Goal: Transaction & Acquisition: Register for event/course

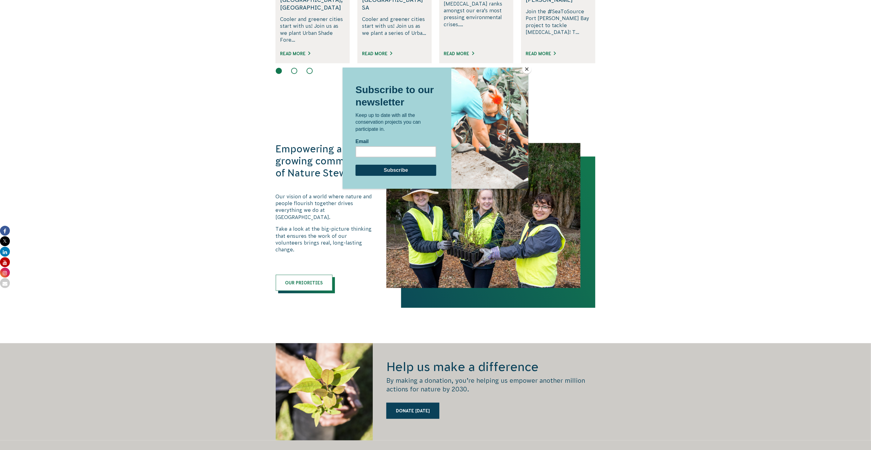
scroll to position [445, 0]
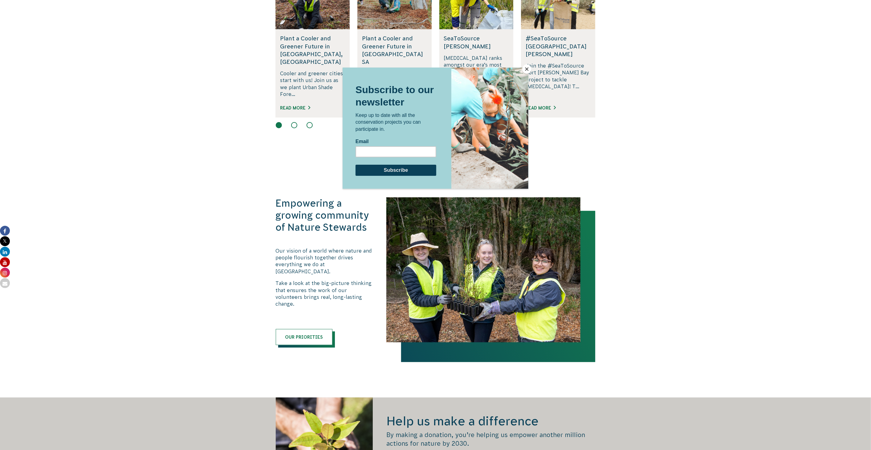
drag, startPoint x: 528, startPoint y: 70, endPoint x: 549, endPoint y: 83, distance: 24.4
click at [528, 70] on button "Close" at bounding box center [526, 68] width 9 height 9
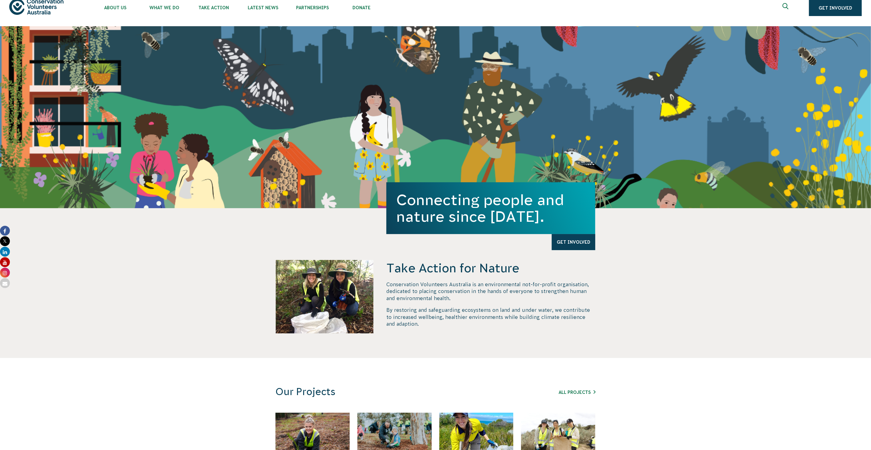
scroll to position [0, 0]
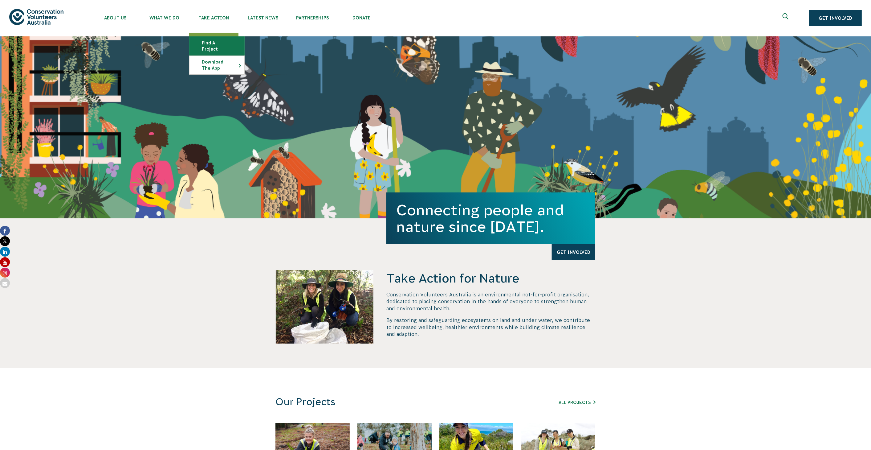
click at [215, 42] on link "Find a project" at bounding box center [217, 46] width 55 height 18
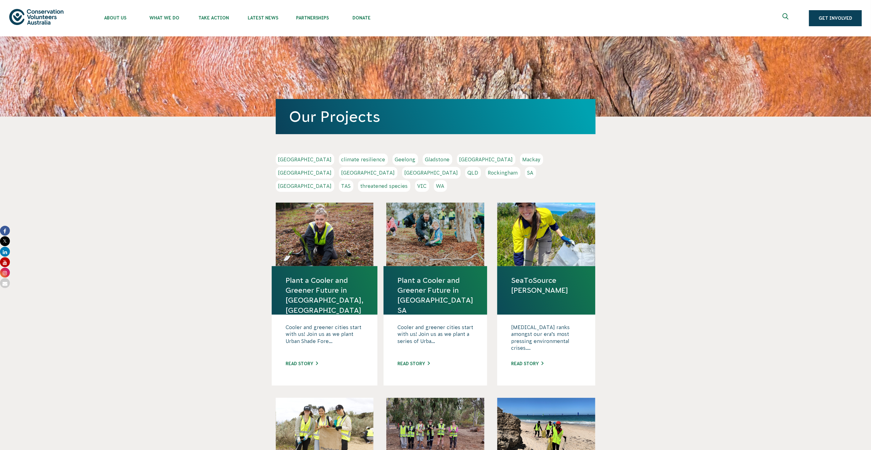
click at [481, 167] on link "QLD" at bounding box center [473, 173] width 16 height 12
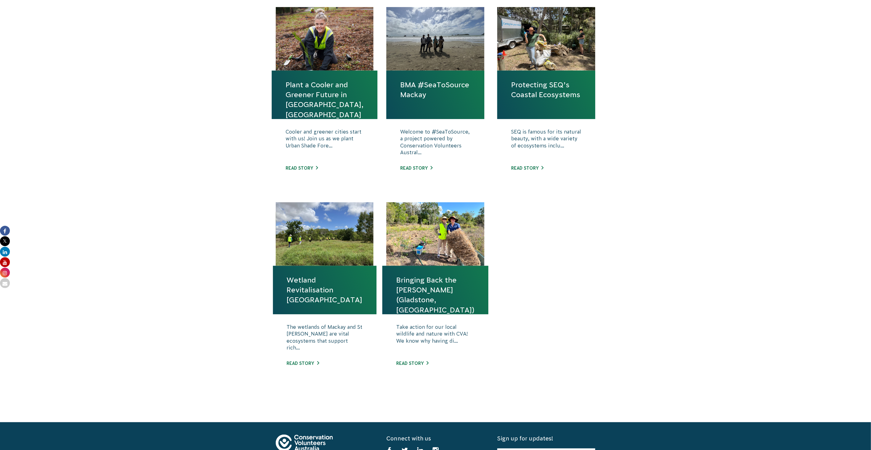
scroll to position [240, 0]
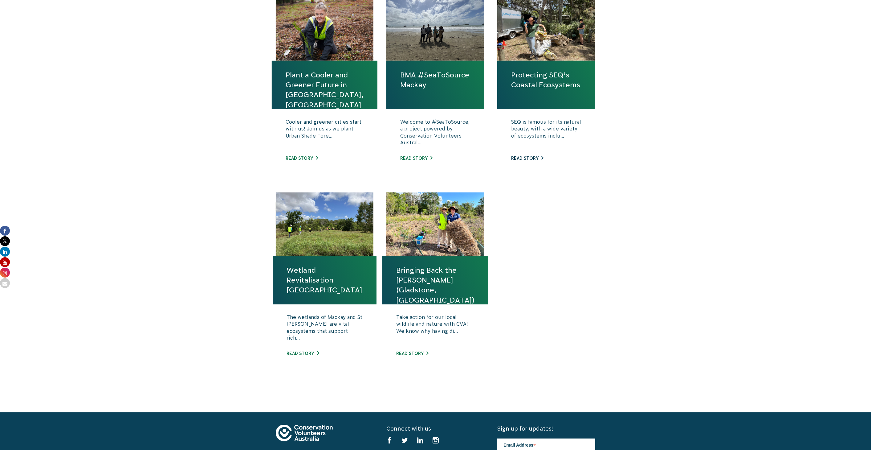
click at [526, 159] on link "Read story" at bounding box center [527, 158] width 32 height 5
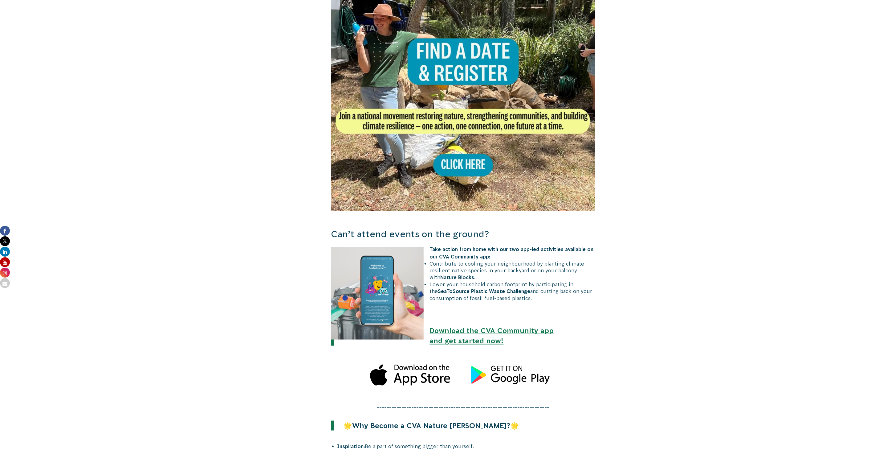
scroll to position [274, 0]
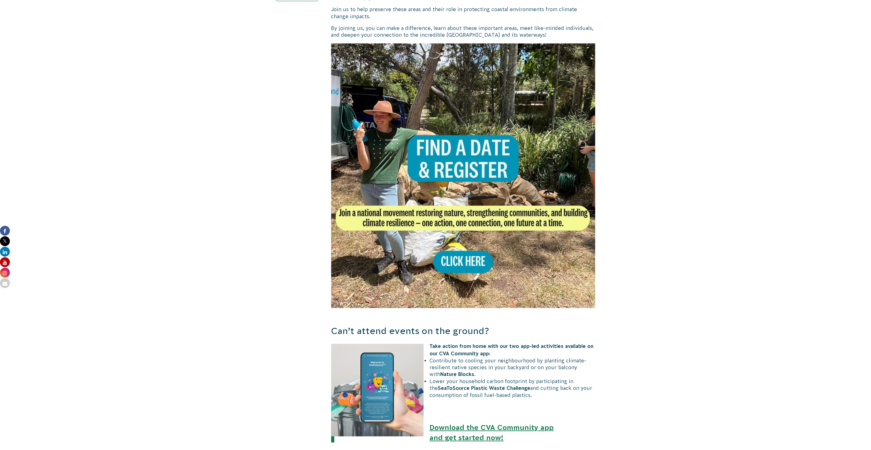
click at [466, 157] on img at bounding box center [463, 175] width 264 height 264
